Goal: Task Accomplishment & Management: Manage account settings

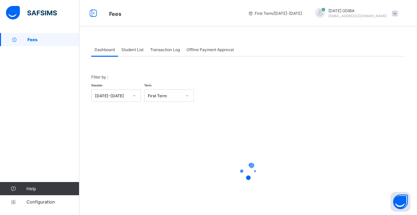
click at [135, 51] on span "Student List" at bounding box center [132, 49] width 22 height 5
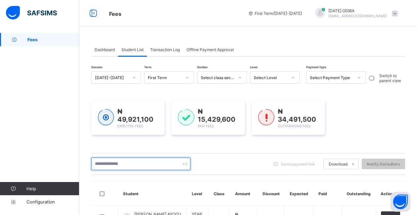
click at [140, 162] on input "text" at bounding box center [140, 164] width 99 height 13
click at [123, 163] on input "text" at bounding box center [140, 164] width 99 height 13
click at [127, 160] on input "text" at bounding box center [140, 164] width 99 height 13
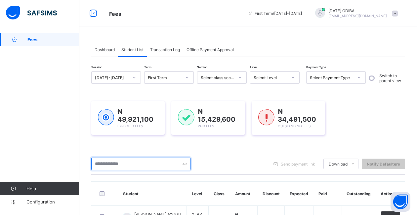
click at [127, 160] on input "text" at bounding box center [140, 164] width 99 height 13
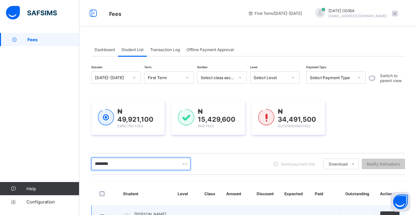
scroll to position [54, 0]
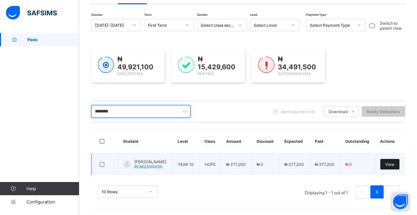
type input "********"
click at [393, 166] on span "View" at bounding box center [389, 164] width 9 height 5
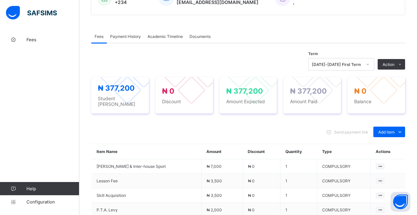
scroll to position [181, 0]
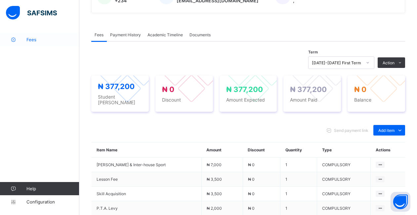
click at [35, 43] on link "Fees" at bounding box center [39, 39] width 79 height 13
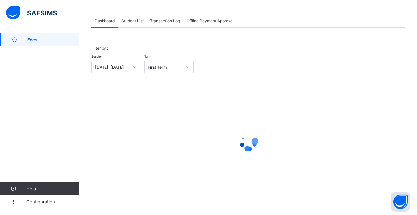
scroll to position [29, 0]
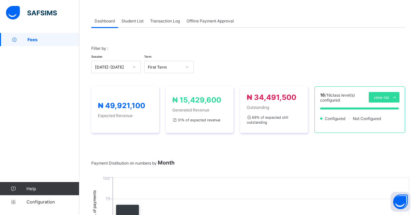
click at [131, 23] on span "Student List" at bounding box center [132, 20] width 22 height 5
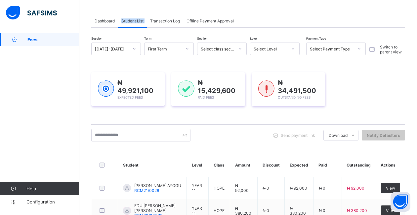
scroll to position [0, 0]
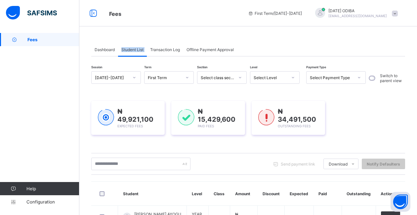
click at [134, 49] on span "Student List" at bounding box center [132, 49] width 22 height 5
click at [133, 163] on input "text" at bounding box center [140, 164] width 99 height 13
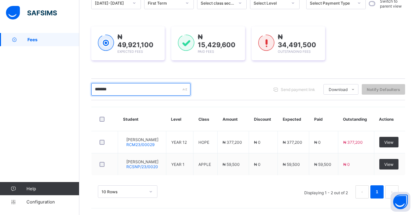
scroll to position [76, 0]
type input "*******"
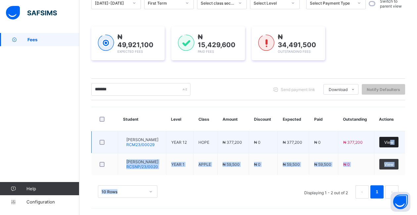
drag, startPoint x: 386, startPoint y: 173, endPoint x: 398, endPoint y: 144, distance: 32.0
click at [398, 144] on div "Student Level Class Amount Discount Expected Paid Outstanding Actions OGHENETAN…" at bounding box center [247, 156] width 313 height 98
click at [393, 144] on span "View" at bounding box center [388, 142] width 9 height 5
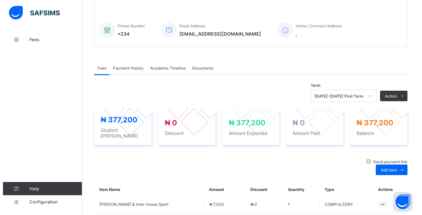
scroll to position [130, 0]
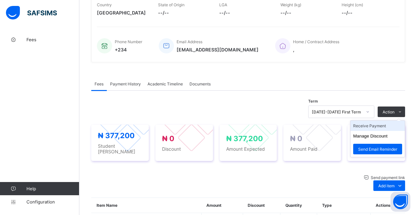
click at [372, 128] on li "Receive Payment" at bounding box center [377, 126] width 54 height 10
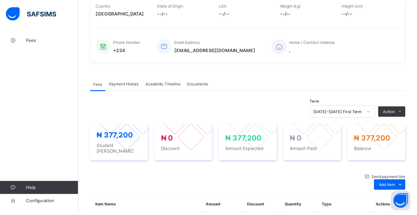
scroll to position [89, 0]
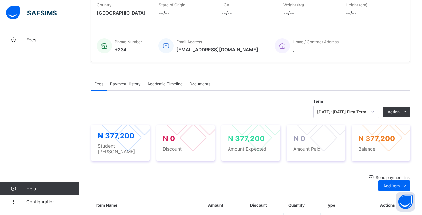
type input "*****"
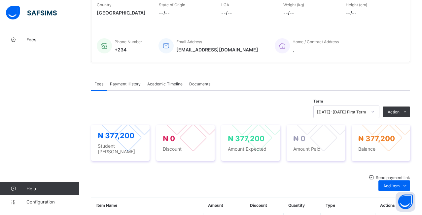
type input "**********"
type input "*********"
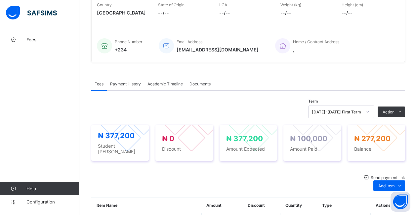
click at [128, 84] on span "Payment History" at bounding box center [125, 84] width 31 height 5
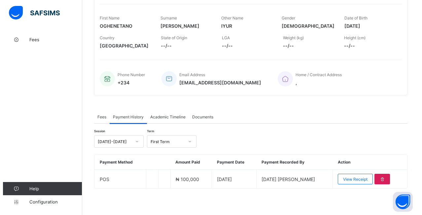
scroll to position [99, 0]
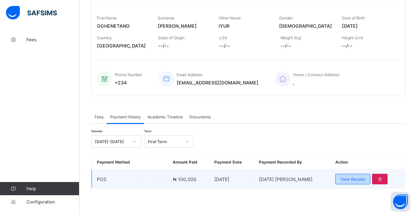
click at [358, 181] on span "View Receipt" at bounding box center [352, 179] width 24 height 5
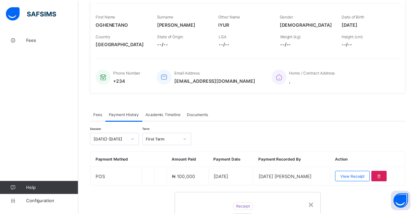
scroll to position [97, 0]
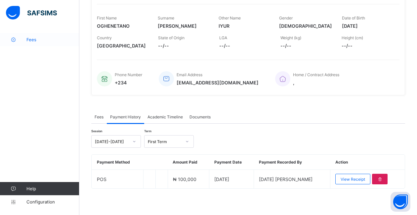
click at [25, 39] on icon at bounding box center [13, 39] width 26 height 5
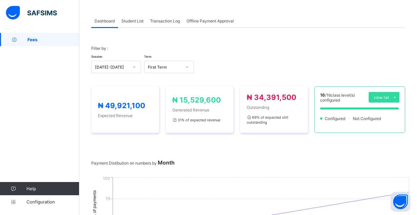
scroll to position [97, 0]
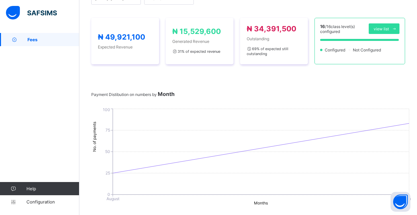
click at [57, 41] on span "Fees" at bounding box center [53, 39] width 52 height 5
click at [23, 42] on icon at bounding box center [14, 39] width 26 height 5
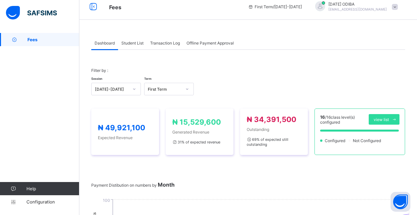
scroll to position [0, 0]
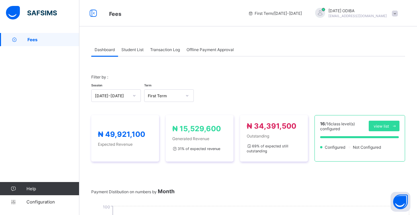
click at [127, 50] on span "Student List" at bounding box center [132, 49] width 22 height 5
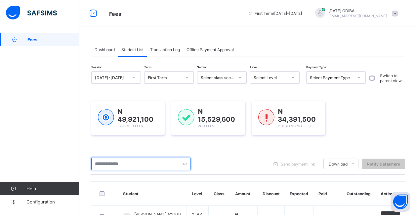
click at [122, 163] on input "text" at bounding box center [140, 164] width 99 height 13
type input "*******"
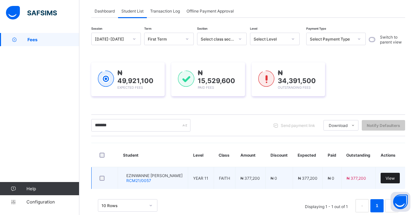
click at [394, 180] on span "View" at bounding box center [389, 178] width 9 height 5
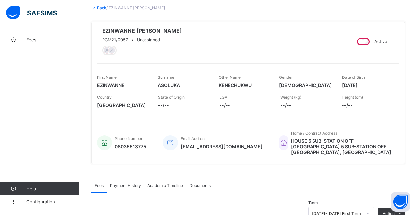
scroll to position [110, 0]
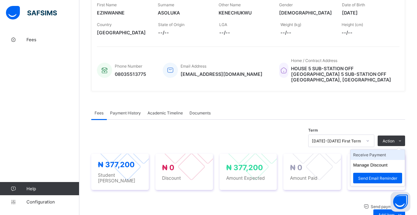
click at [373, 156] on li "Receive Payment" at bounding box center [377, 155] width 54 height 10
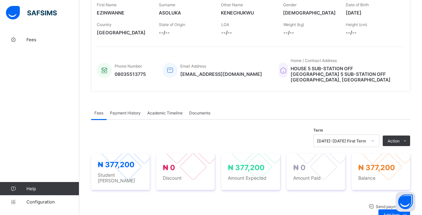
type input "*****"
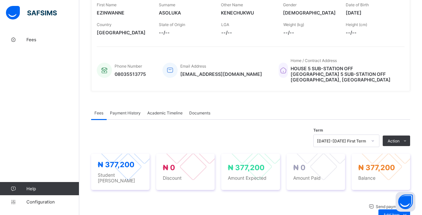
type input "**********"
type input "*********"
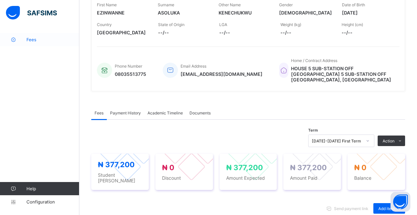
click at [32, 40] on span "Fees" at bounding box center [52, 39] width 53 height 5
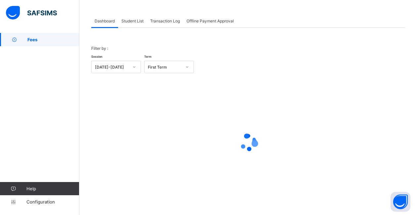
scroll to position [29, 0]
click at [30, 39] on span "Fees" at bounding box center [53, 39] width 52 height 5
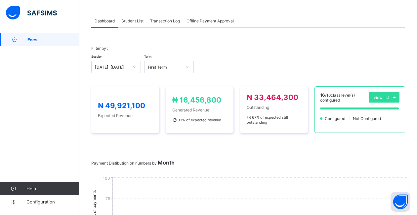
scroll to position [110, 0]
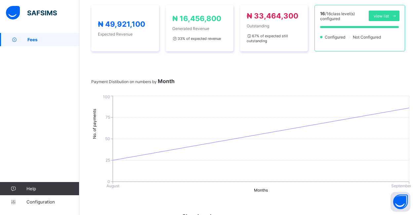
click at [40, 38] on span "Fees" at bounding box center [53, 39] width 52 height 5
click at [27, 38] on icon at bounding box center [14, 39] width 26 height 5
click at [30, 39] on span "Fees" at bounding box center [53, 39] width 52 height 5
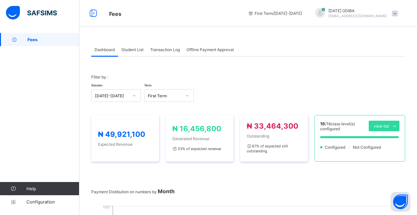
click at [129, 52] on span "Student List" at bounding box center [132, 49] width 22 height 5
click at [131, 50] on span "Student List" at bounding box center [132, 49] width 22 height 5
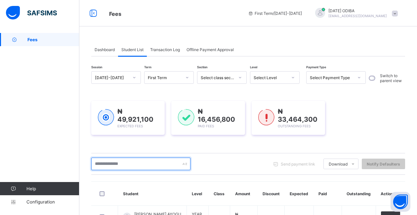
click at [121, 162] on input "text" at bounding box center [140, 164] width 99 height 13
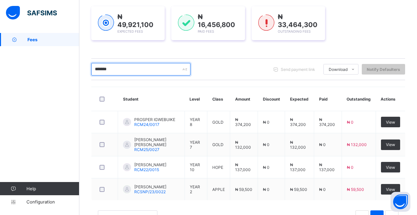
scroll to position [106, 0]
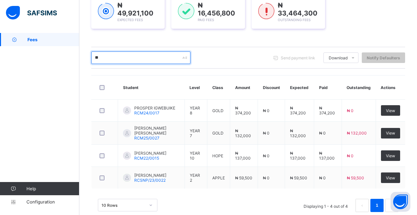
type input "*"
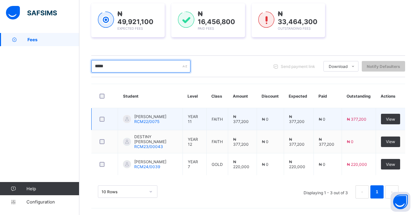
scroll to position [100, 0]
type input "*****"
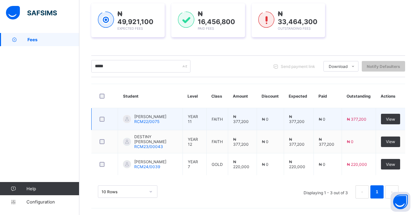
click at [150, 121] on span "RCM22/0075" at bounding box center [146, 121] width 25 height 5
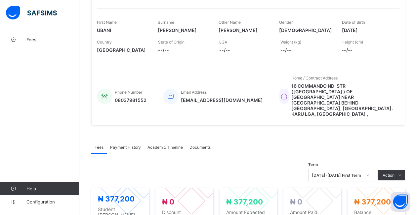
scroll to position [113, 0]
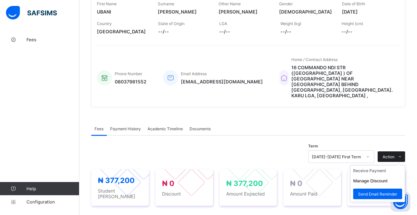
click at [398, 152] on div "Action" at bounding box center [390, 157] width 27 height 11
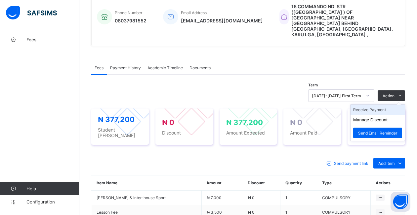
click at [371, 105] on li "Receive Payment" at bounding box center [377, 110] width 54 height 10
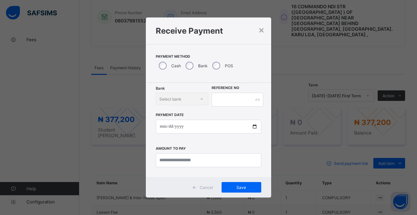
click at [178, 100] on div "Bank Select bank" at bounding box center [182, 99] width 53 height 13
click at [199, 98] on div "Bank Select bank" at bounding box center [182, 99] width 53 height 13
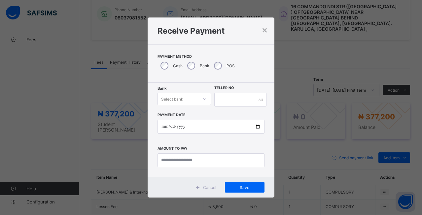
click at [200, 97] on div at bounding box center [204, 99] width 11 height 11
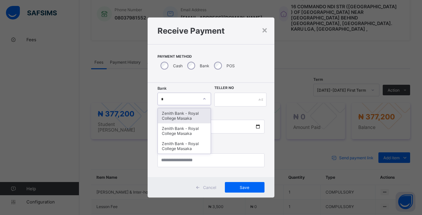
type input "**"
click at [177, 113] on div "Zenith Bank - Royal College Masaka" at bounding box center [184, 115] width 53 height 15
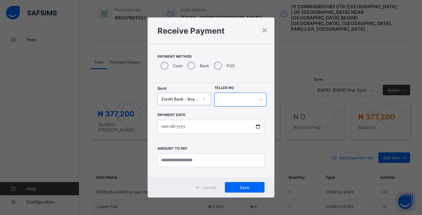
click at [242, 98] on input "text" at bounding box center [240, 100] width 52 height 14
type input "*****"
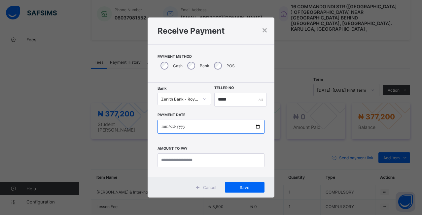
click at [255, 128] on input "date" at bounding box center [211, 127] width 107 height 14
type input "**********"
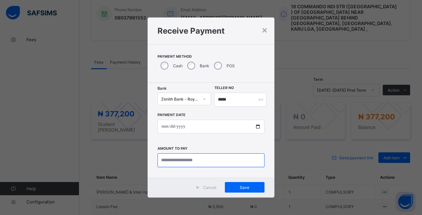
click at [184, 163] on input "currency" at bounding box center [211, 161] width 107 height 14
type input "*********"
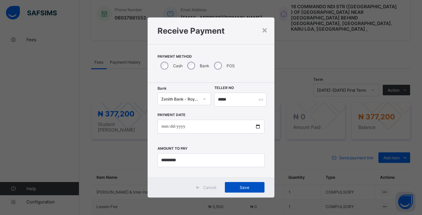
click at [235, 188] on span "Save" at bounding box center [245, 187] width 30 height 5
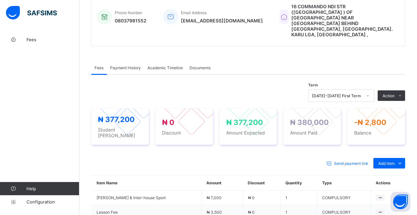
click at [123, 65] on span "Payment History" at bounding box center [125, 67] width 31 height 5
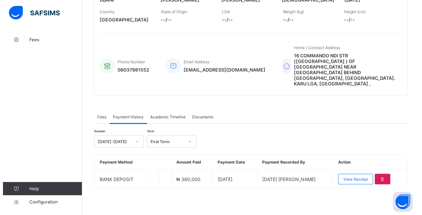
scroll to position [108, 0]
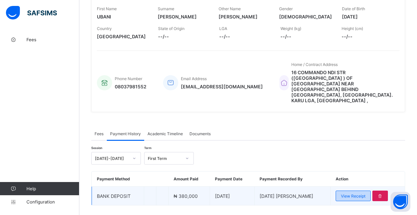
click at [359, 194] on span "View Receipt" at bounding box center [353, 196] width 24 height 5
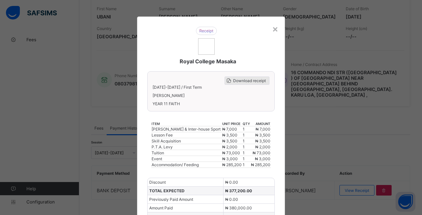
click at [241, 80] on span "Download receipt" at bounding box center [249, 80] width 33 height 5
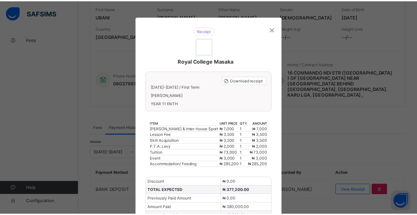
scroll to position [105, 0]
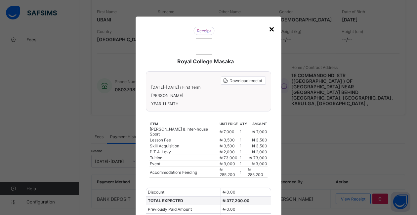
click at [269, 30] on div "×" at bounding box center [271, 28] width 6 height 11
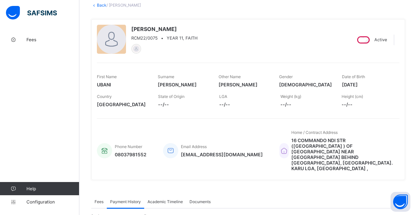
scroll to position [0, 0]
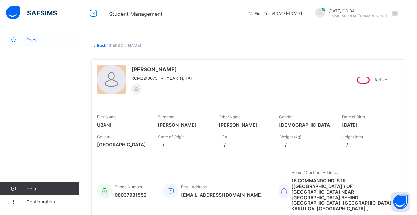
click at [33, 41] on span "Fees" at bounding box center [52, 39] width 53 height 5
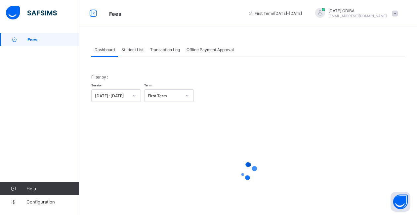
click at [131, 50] on span "Student List" at bounding box center [132, 49] width 22 height 5
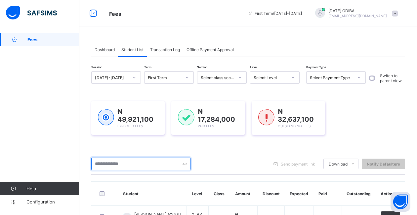
click at [130, 163] on input "text" at bounding box center [140, 164] width 99 height 13
click at [128, 166] on input "text" at bounding box center [140, 164] width 99 height 13
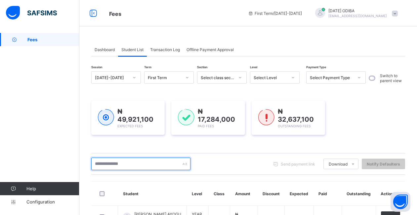
click at [128, 166] on input "text" at bounding box center [140, 164] width 99 height 13
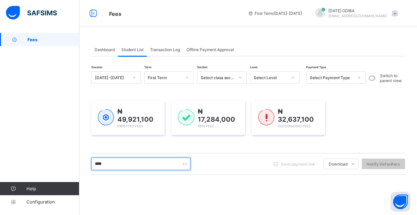
type input "*****"
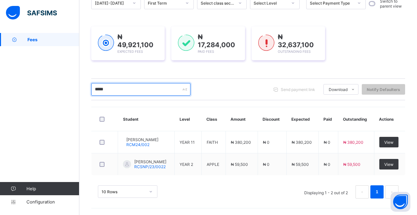
scroll to position [76, 0]
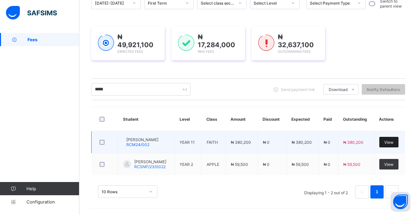
click at [392, 140] on span "View" at bounding box center [388, 142] width 9 height 5
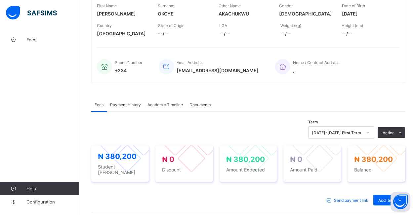
scroll to position [271, 0]
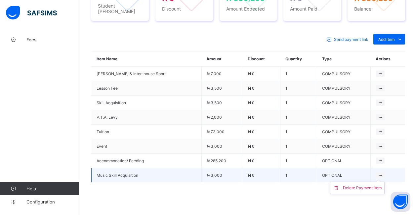
click at [379, 174] on icon at bounding box center [380, 175] width 6 height 5
click at [367, 187] on div "Delete Payment Item" at bounding box center [362, 188] width 39 height 7
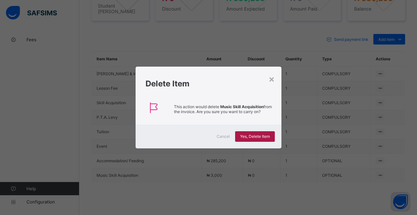
click at [259, 138] on span "Yes, Delete Item" at bounding box center [255, 136] width 30 height 5
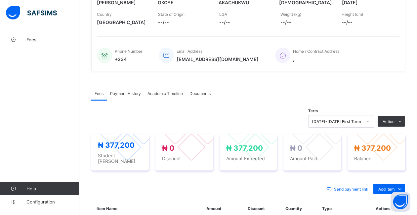
scroll to position [121, 0]
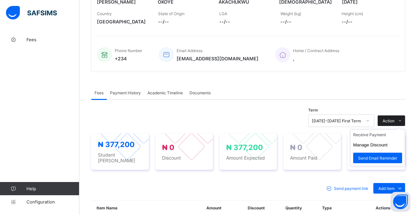
click at [392, 122] on span "Action" at bounding box center [388, 121] width 12 height 5
click at [380, 139] on li "Receive Payment" at bounding box center [377, 135] width 54 height 10
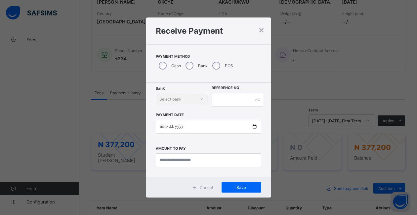
click at [195, 100] on div "Bank Select bank" at bounding box center [182, 99] width 53 height 13
click at [199, 65] on label "Bank" at bounding box center [203, 65] width 10 height 5
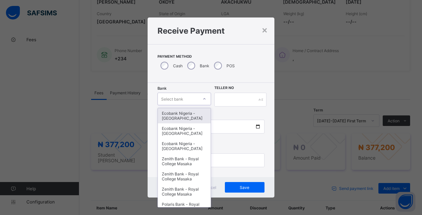
click at [195, 100] on div "Select bank" at bounding box center [178, 98] width 40 height 9
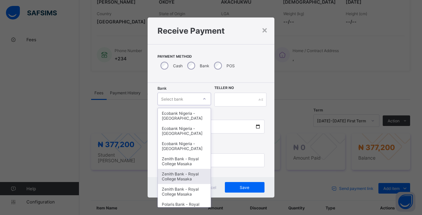
click at [177, 184] on div "Zenith Bank - Royal College Masaka" at bounding box center [184, 176] width 53 height 15
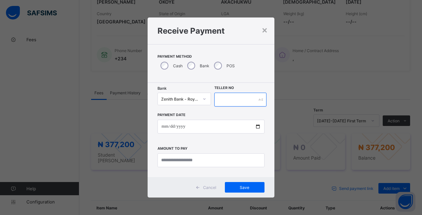
click at [238, 99] on input "text" at bounding box center [240, 100] width 52 height 14
type input "*****"
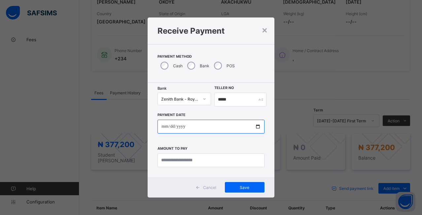
click at [257, 127] on input "date" at bounding box center [211, 127] width 107 height 14
type input "**********"
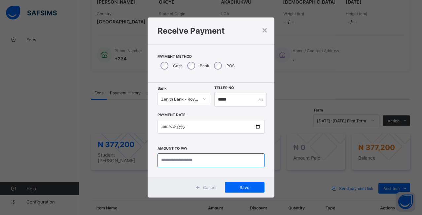
click at [195, 166] on input "currency" at bounding box center [211, 161] width 107 height 14
type input "*********"
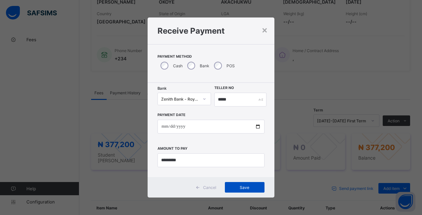
click at [245, 187] on span "Save" at bounding box center [245, 187] width 30 height 5
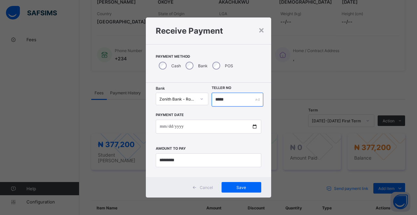
click at [231, 99] on input "*****" at bounding box center [237, 100] width 52 height 14
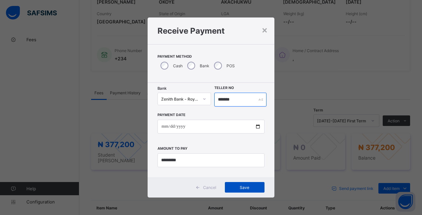
type input "*******"
click at [248, 189] on span "Save" at bounding box center [245, 187] width 30 height 5
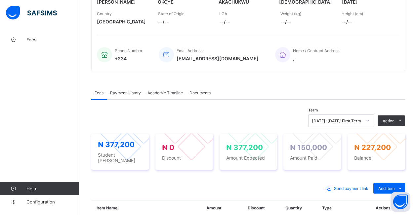
click at [129, 90] on div "Payment History" at bounding box center [125, 92] width 37 height 13
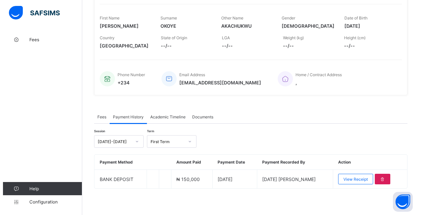
scroll to position [99, 0]
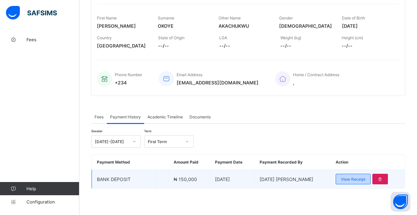
click at [360, 181] on span "View Receipt" at bounding box center [353, 179] width 24 height 5
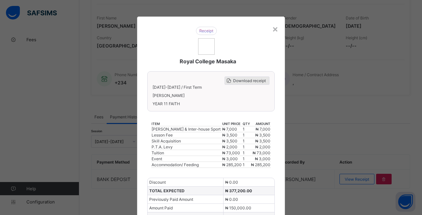
click at [245, 80] on span "Download receipt" at bounding box center [249, 80] width 33 height 5
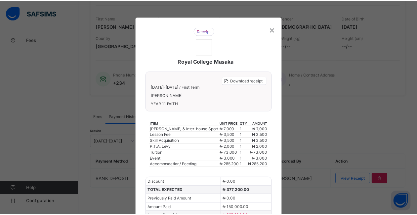
scroll to position [97, 0]
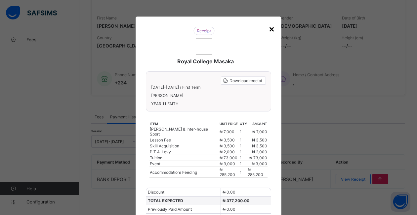
click at [270, 30] on div "×" at bounding box center [271, 28] width 6 height 11
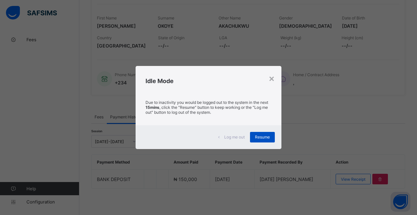
click at [265, 136] on span "Resume" at bounding box center [262, 137] width 15 height 5
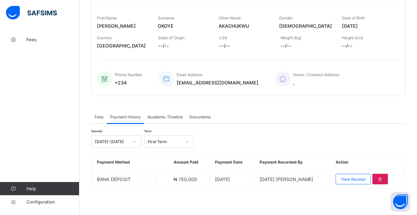
scroll to position [0, 0]
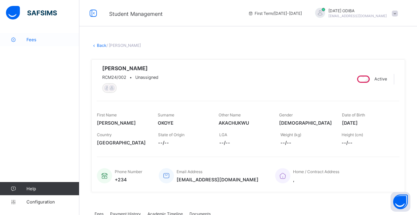
click at [46, 39] on span "Fees" at bounding box center [52, 39] width 53 height 5
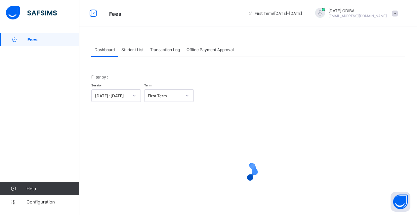
click at [135, 50] on span "Student List" at bounding box center [132, 49] width 22 height 5
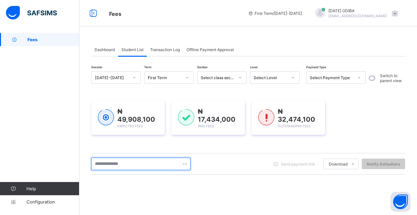
click at [127, 166] on input "text" at bounding box center [140, 164] width 99 height 13
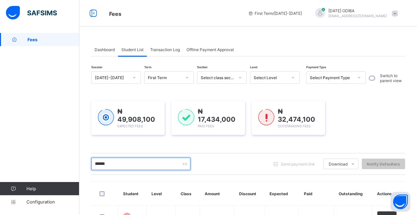
type input "*****"
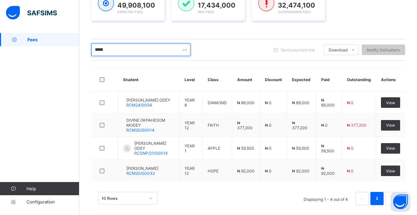
scroll to position [122, 0]
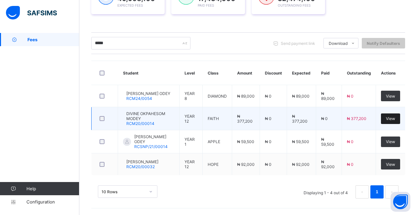
click at [390, 117] on div "View" at bounding box center [390, 119] width 19 height 11
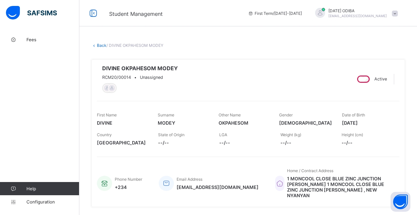
scroll to position [125, 0]
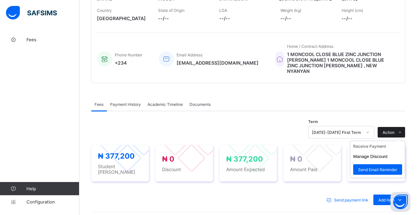
click at [400, 129] on span at bounding box center [399, 132] width 11 height 11
click at [382, 142] on li "Receive Payment" at bounding box center [377, 146] width 54 height 10
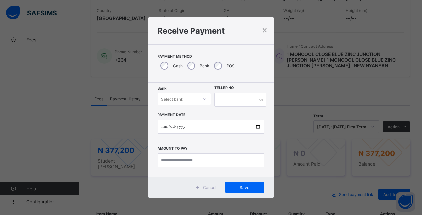
click at [187, 104] on div "Select bank" at bounding box center [185, 99] width 54 height 13
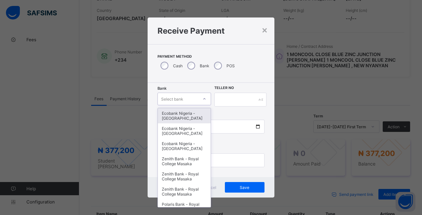
type input "*"
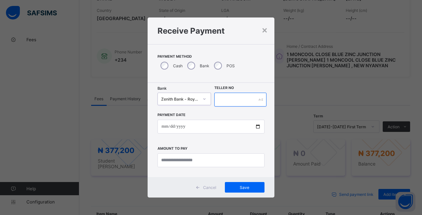
click at [235, 101] on input "text" at bounding box center [240, 100] width 52 height 14
type input "*****"
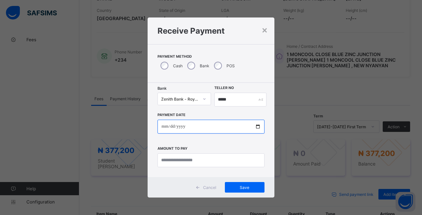
click at [258, 127] on input "date" at bounding box center [211, 127] width 107 height 14
type input "**********"
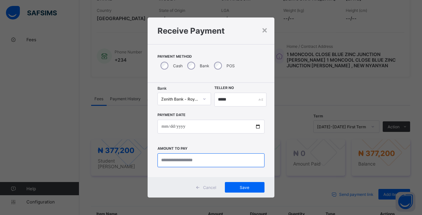
click at [179, 164] on input "currency" at bounding box center [211, 161] width 107 height 14
type input "*********"
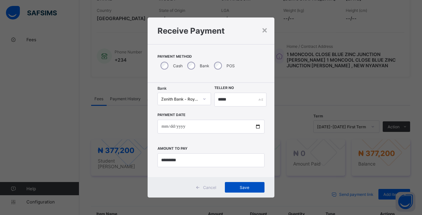
click at [240, 184] on div "Save" at bounding box center [245, 187] width 40 height 11
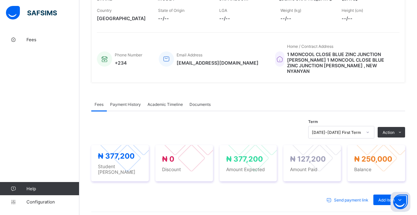
scroll to position [0, 0]
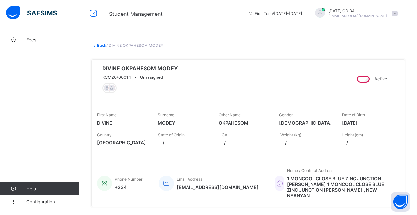
click at [103, 47] on link "Back" at bounding box center [102, 45] width 10 height 5
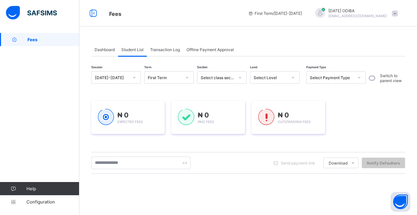
click at [136, 50] on span "Student List" at bounding box center [132, 49] width 22 height 5
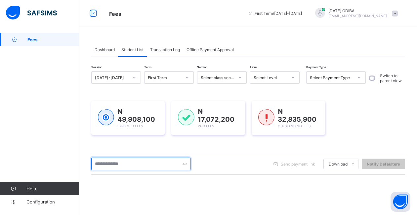
click at [131, 166] on input "text" at bounding box center [140, 164] width 99 height 13
type input "*****"
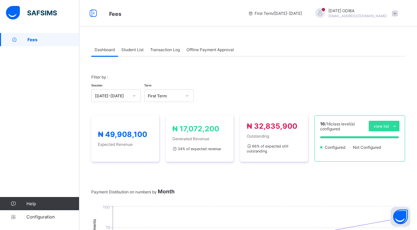
click at [139, 48] on span "Student List" at bounding box center [132, 49] width 22 height 5
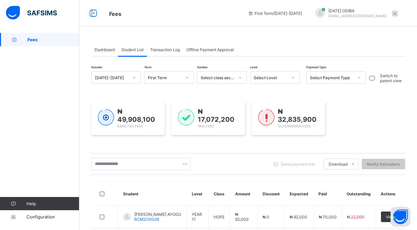
click at [139, 48] on span "Student List" at bounding box center [132, 49] width 22 height 5
click at [118, 165] on input "text" at bounding box center [140, 164] width 99 height 13
click at [120, 164] on input "text" at bounding box center [140, 164] width 99 height 13
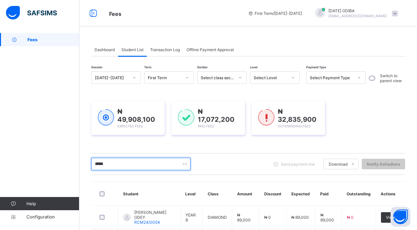
scroll to position [86, 0]
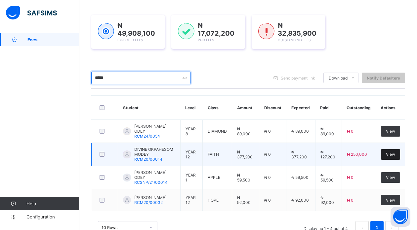
type input "*****"
click at [395, 155] on span "View" at bounding box center [389, 154] width 9 height 5
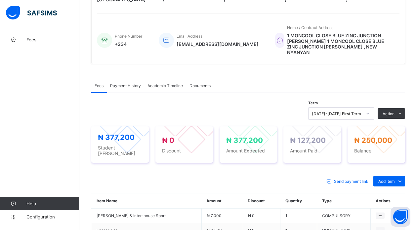
scroll to position [172, 0]
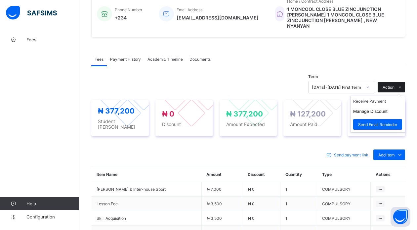
click at [394, 85] on span "Action" at bounding box center [388, 87] width 12 height 5
click at [373, 97] on li "Receive Payment" at bounding box center [377, 101] width 54 height 10
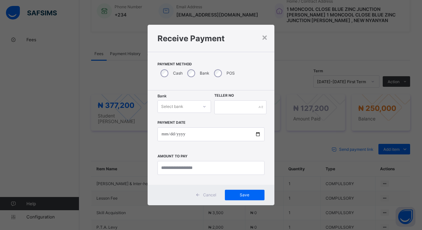
click at [189, 108] on div "Select bank" at bounding box center [178, 106] width 40 height 9
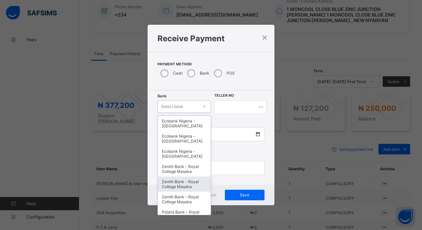
click at [170, 192] on div "Zenith Bank - Royal College Masaka" at bounding box center [184, 184] width 53 height 15
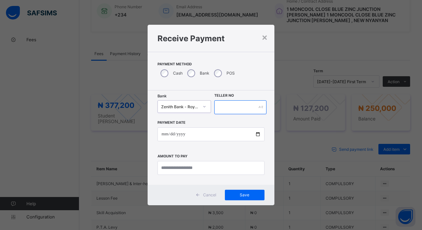
click at [243, 109] on input "text" at bounding box center [240, 107] width 52 height 14
type input "******"
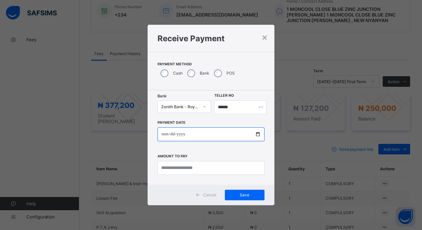
click at [212, 136] on input "date" at bounding box center [211, 134] width 107 height 14
click at [258, 136] on input "date" at bounding box center [211, 134] width 107 height 14
type input "**********"
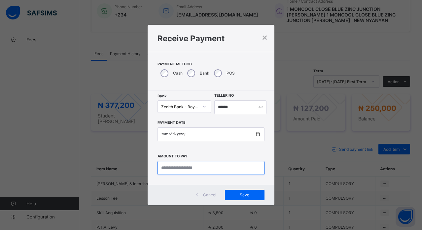
click at [215, 169] on input "currency" at bounding box center [211, 168] width 107 height 14
type input "*********"
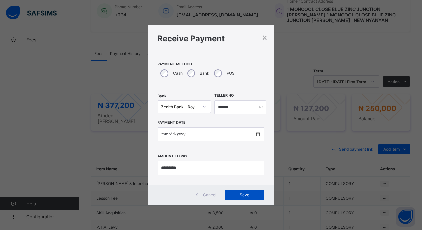
click at [242, 193] on span "Save" at bounding box center [245, 195] width 30 height 5
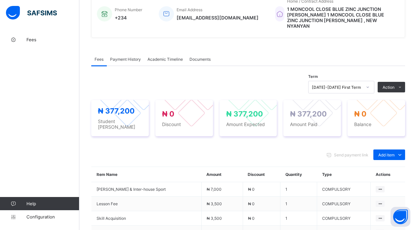
scroll to position [0, 0]
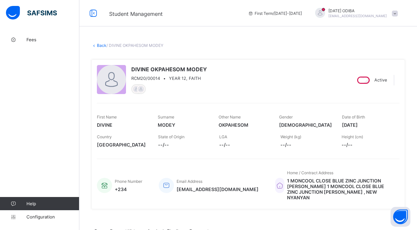
click at [397, 13] on span at bounding box center [394, 14] width 6 height 6
click at [255, 25] on div "Student Management First Term / 2025-2026 FRIDAY ODIBA Fridayp125@gmail.com" at bounding box center [208, 13] width 417 height 26
click at [325, 9] on div at bounding box center [320, 13] width 10 height 10
click at [397, 14] on span at bounding box center [394, 14] width 6 height 6
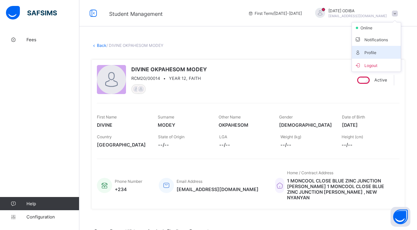
click at [361, 52] on icon at bounding box center [357, 53] width 7 height 6
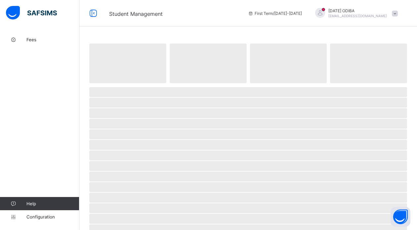
click at [397, 15] on span at bounding box center [394, 14] width 6 height 6
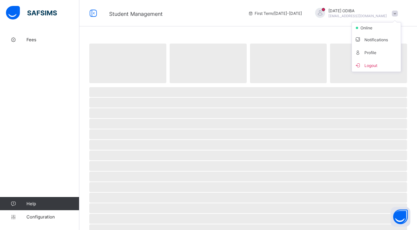
click at [325, 12] on div at bounding box center [320, 13] width 10 height 10
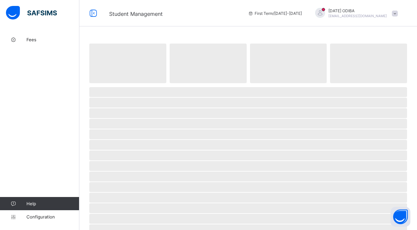
click at [397, 12] on span at bounding box center [394, 14] width 6 height 6
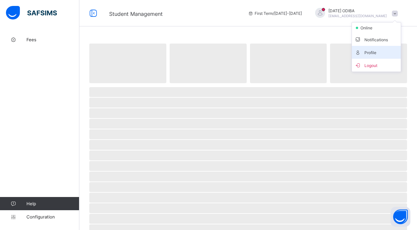
click at [372, 55] on span "Profile" at bounding box center [376, 53] width 44 height 8
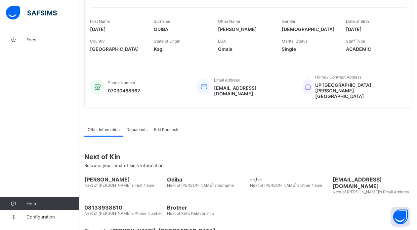
scroll to position [116, 0]
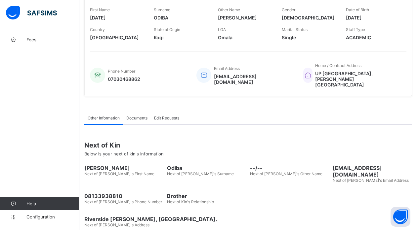
click at [363, 34] on span at bounding box center [373, 33] width 54 height 3
click at [23, 42] on link "Fees" at bounding box center [39, 39] width 79 height 13
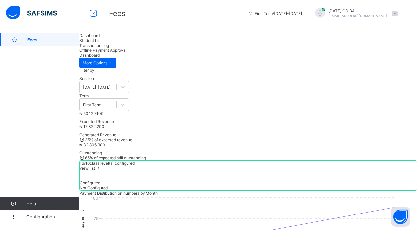
click at [101, 43] on span "Student List" at bounding box center [90, 40] width 22 height 5
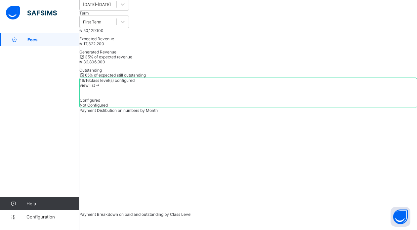
scroll to position [85, 0]
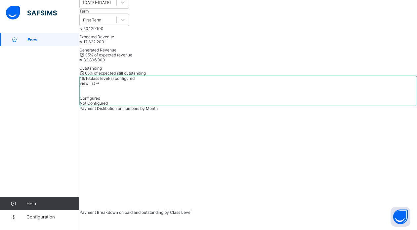
click at [16, 42] on link "Fees" at bounding box center [39, 39] width 79 height 13
drag, startPoint x: 122, startPoint y: 81, endPoint x: 88, endPoint y: 83, distance: 34.4
type input "*"
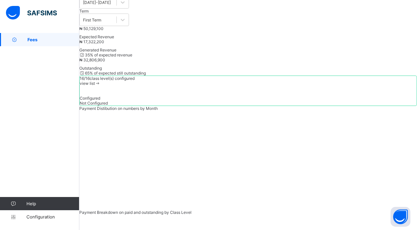
type input "*****"
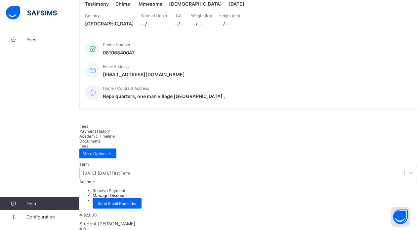
click at [91, 179] on span "Action" at bounding box center [85, 181] width 12 height 5
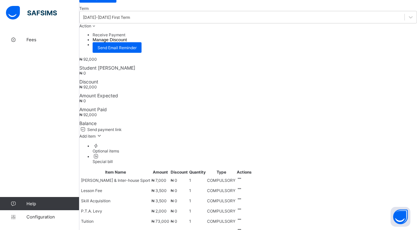
scroll to position [245, 0]
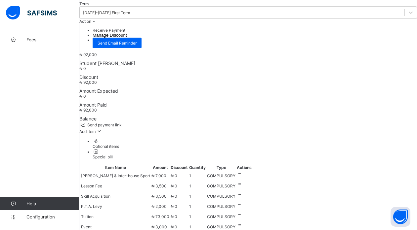
click at [95, 129] on span "Add item" at bounding box center [87, 131] width 16 height 5
click at [394, 144] on div "Optional items" at bounding box center [254, 146] width 324 height 5
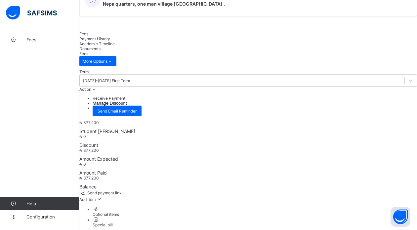
scroll to position [164, 0]
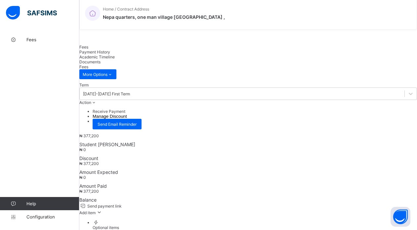
click at [95, 210] on span "Add item" at bounding box center [87, 212] width 16 height 5
click at [97, 100] on icon at bounding box center [94, 102] width 6 height 5
click at [376, 109] on li "Receive Payment" at bounding box center [254, 111] width 324 height 5
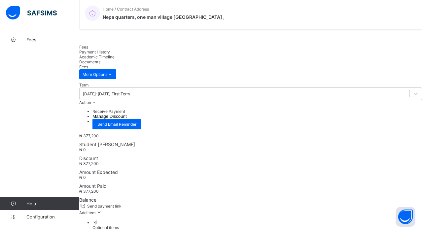
type input "*****"
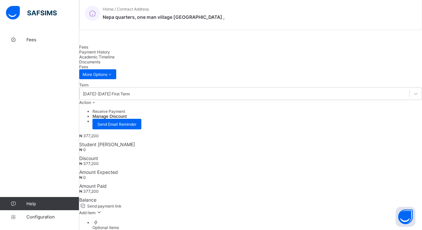
type input "**********"
type input "*********"
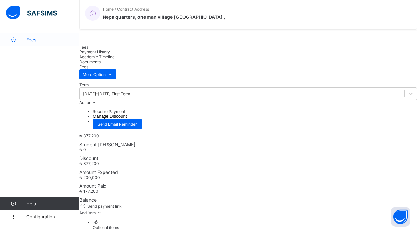
click at [38, 37] on link "Fees" at bounding box center [39, 39] width 79 height 13
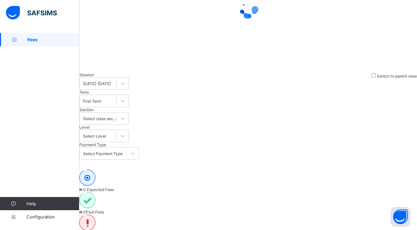
scroll to position [14, 0]
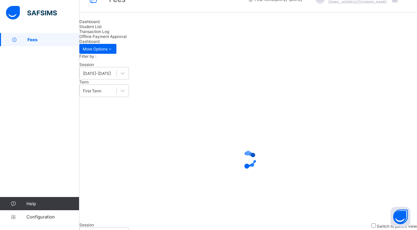
click at [101, 29] on span "Student List" at bounding box center [90, 26] width 22 height 5
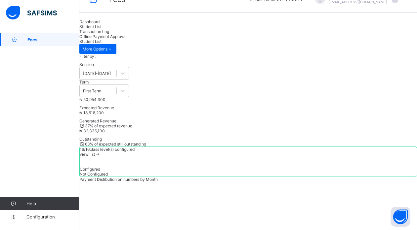
type input "*******"
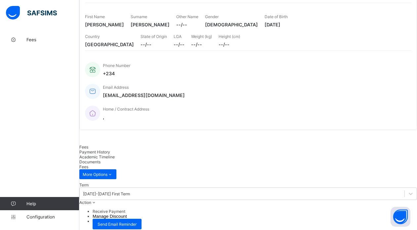
scroll to position [51, 0]
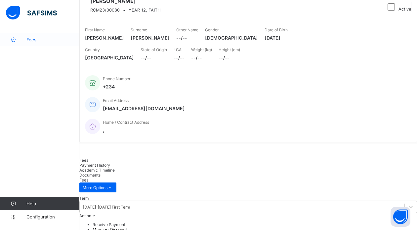
click at [31, 37] on link "Fees" at bounding box center [39, 39] width 79 height 13
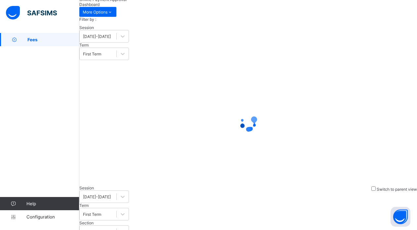
scroll to position [14, 0]
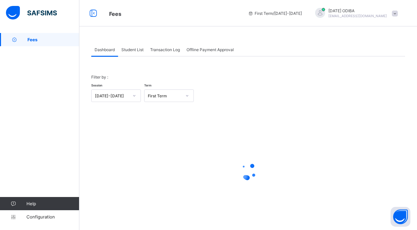
click at [134, 52] on div "Student List" at bounding box center [132, 49] width 29 height 13
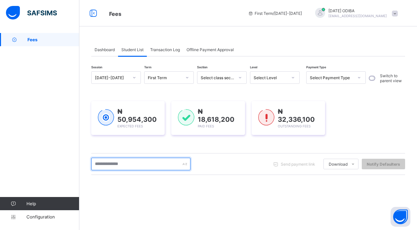
click at [135, 163] on input "text" at bounding box center [140, 164] width 99 height 13
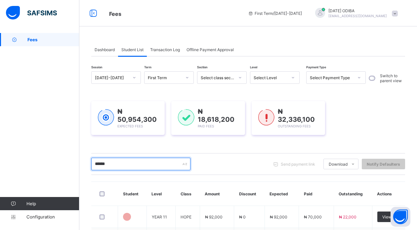
type input "******"
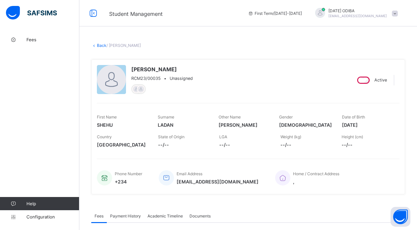
click at [102, 46] on link "Back" at bounding box center [102, 45] width 10 height 5
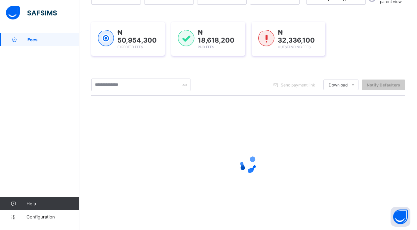
scroll to position [86, 0]
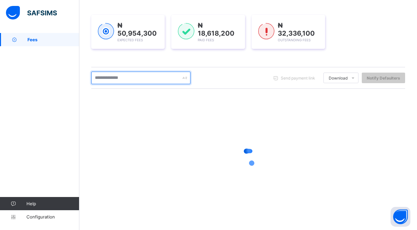
click at [124, 79] on input "text" at bounding box center [140, 78] width 99 height 13
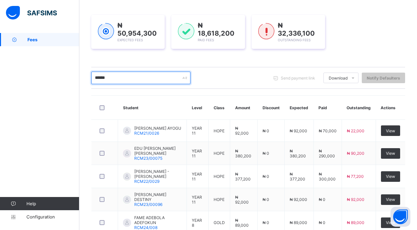
click at [114, 79] on input "******" at bounding box center [140, 78] width 99 height 13
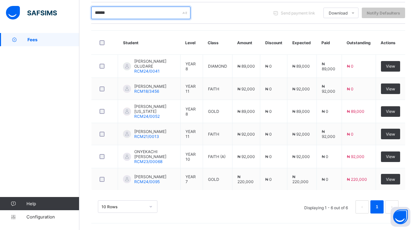
scroll to position [158, 0]
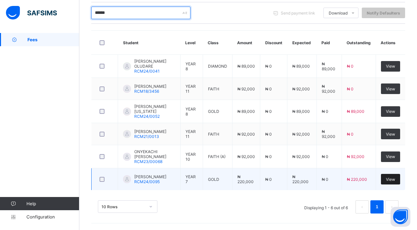
type input "******"
click at [395, 180] on span "View" at bounding box center [389, 179] width 9 height 5
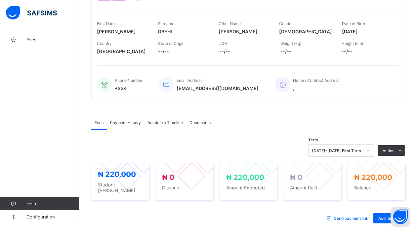
scroll to position [264, 0]
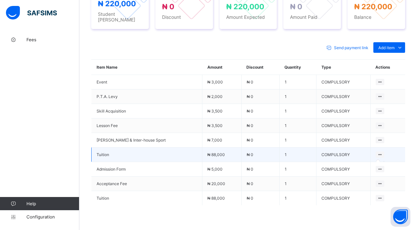
click at [382, 152] on icon at bounding box center [380, 154] width 6 height 5
click at [381, 152] on icon at bounding box center [380, 154] width 6 height 5
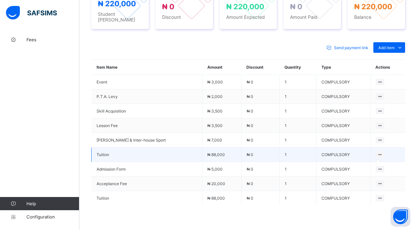
click at [381, 152] on icon at bounding box center [380, 154] width 6 height 5
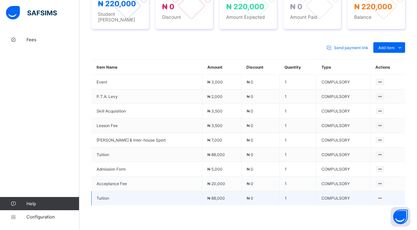
drag, startPoint x: 381, startPoint y: 151, endPoint x: 379, endPoint y: 195, distance: 44.3
click at [379, 196] on icon at bounding box center [380, 198] width 6 height 5
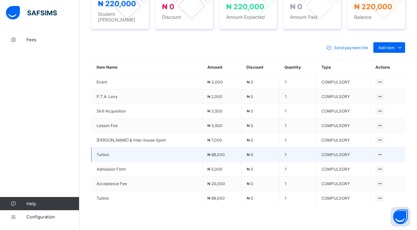
drag, startPoint x: 381, startPoint y: 195, endPoint x: 152, endPoint y: 152, distance: 232.6
click at [152, 152] on span "Tuition" at bounding box center [146, 154] width 100 height 5
drag, startPoint x: 152, startPoint y: 152, endPoint x: 381, endPoint y: 151, distance: 228.6
click at [381, 152] on icon at bounding box center [380, 154] width 6 height 5
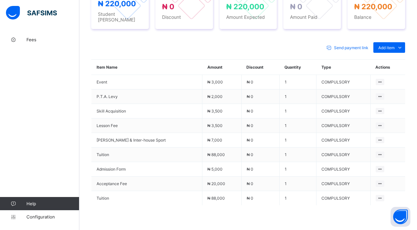
drag, startPoint x: 381, startPoint y: 152, endPoint x: 282, endPoint y: 46, distance: 144.9
click at [282, 46] on div "Send payment link Add item Optional items Special bill" at bounding box center [247, 47] width 313 height 11
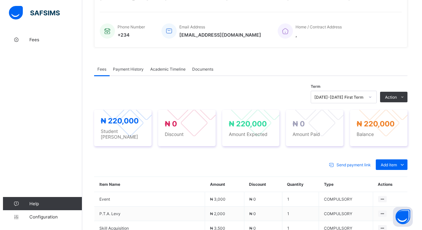
scroll to position [127, 0]
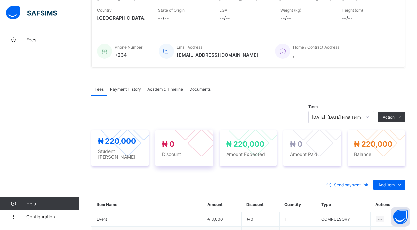
click at [175, 147] on div "₦ 0 Discount" at bounding box center [184, 149] width 44 height 18
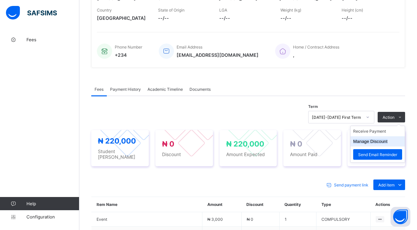
click at [381, 139] on button "Manage Discount" at bounding box center [370, 141] width 34 height 5
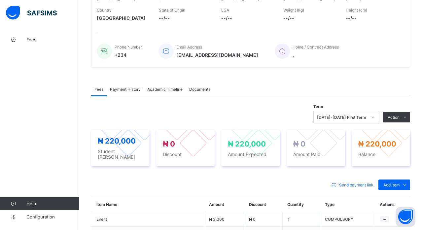
type input "*"
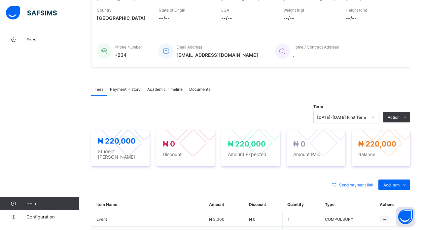
type input "***"
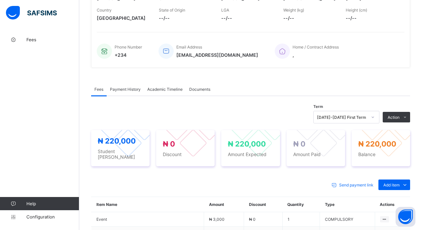
type input "***"
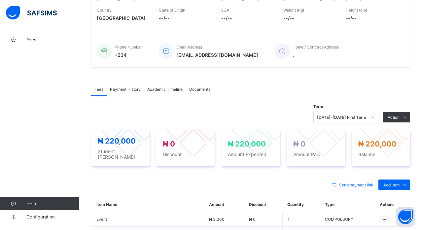
type input "***"
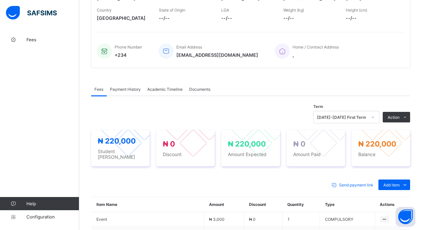
type input "*****"
type input "*"
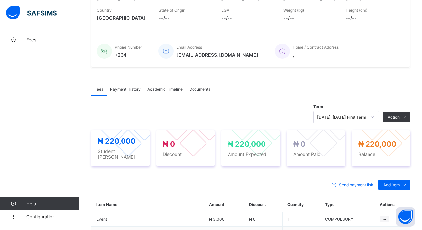
type input "*********"
type input "*"
type input "*****"
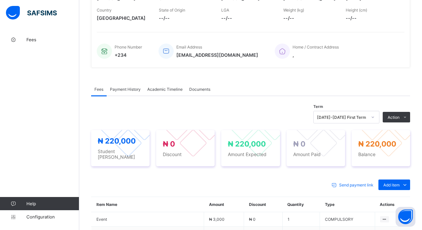
type input "**********"
type input "*"
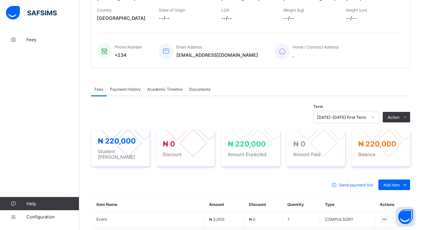
type input "*"
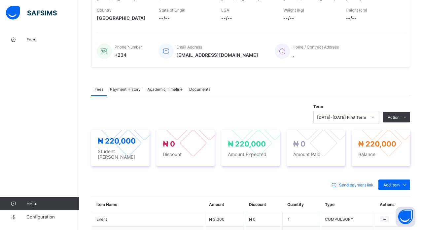
scroll to position [104, 0]
type input "*****"
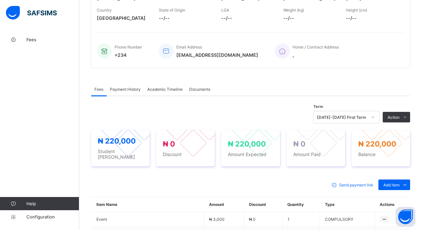
type input "**********"
type input "*"
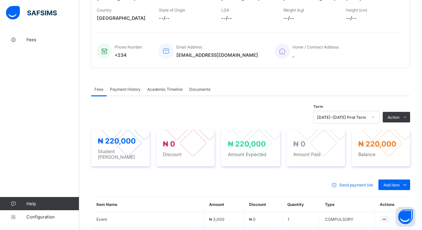
type input "*"
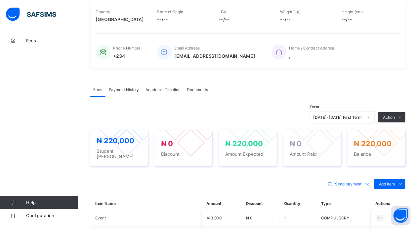
scroll to position [27, 0]
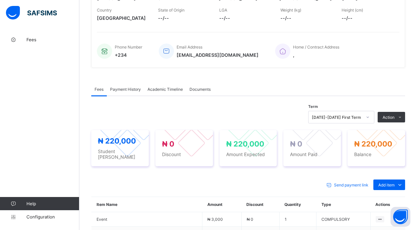
drag, startPoint x: 377, startPoint y: 12, endPoint x: 377, endPoint y: 50, distance: 37.7
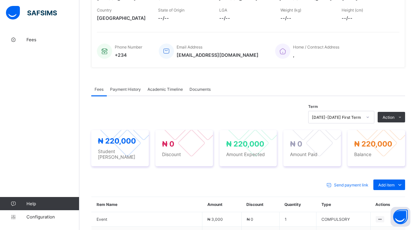
type input "*"
type input "*****"
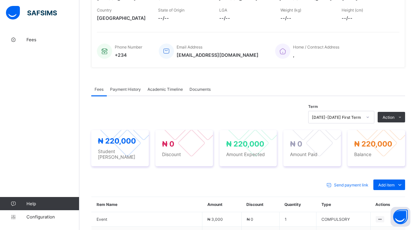
type input "*"
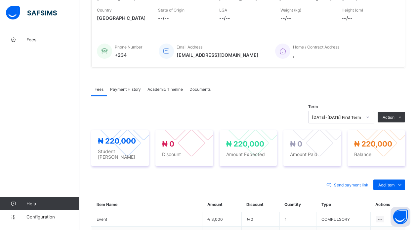
type input "*"
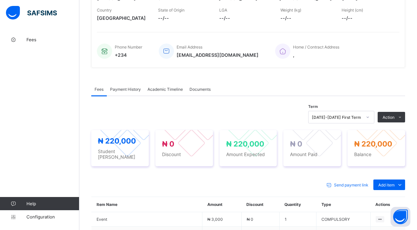
type input "*"
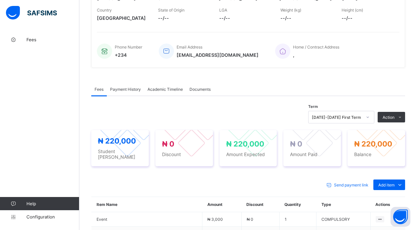
type input "*"
type input "*****"
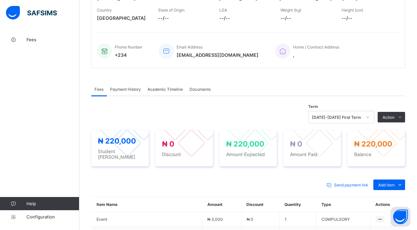
type input "**********"
